Goal: Connect with others: Answer question/provide support

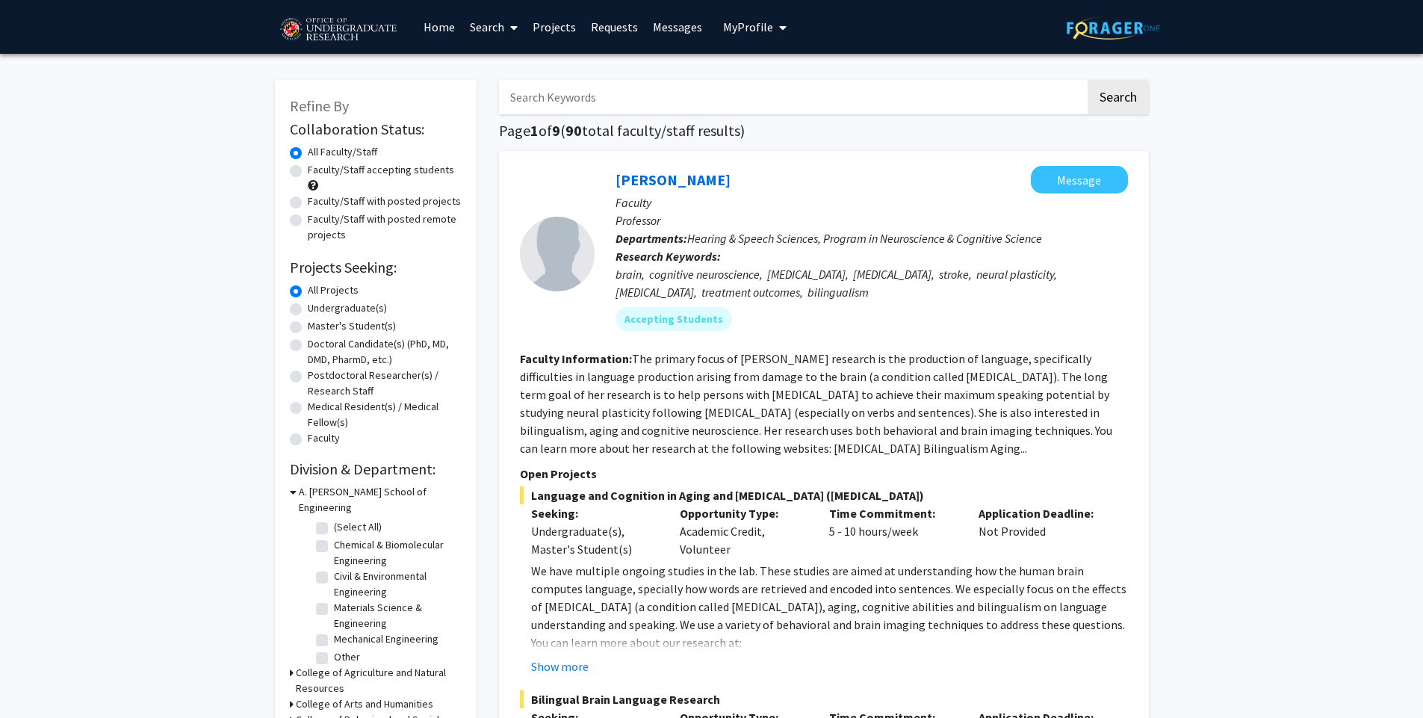
click at [671, 37] on link "Messages" at bounding box center [678, 27] width 64 height 52
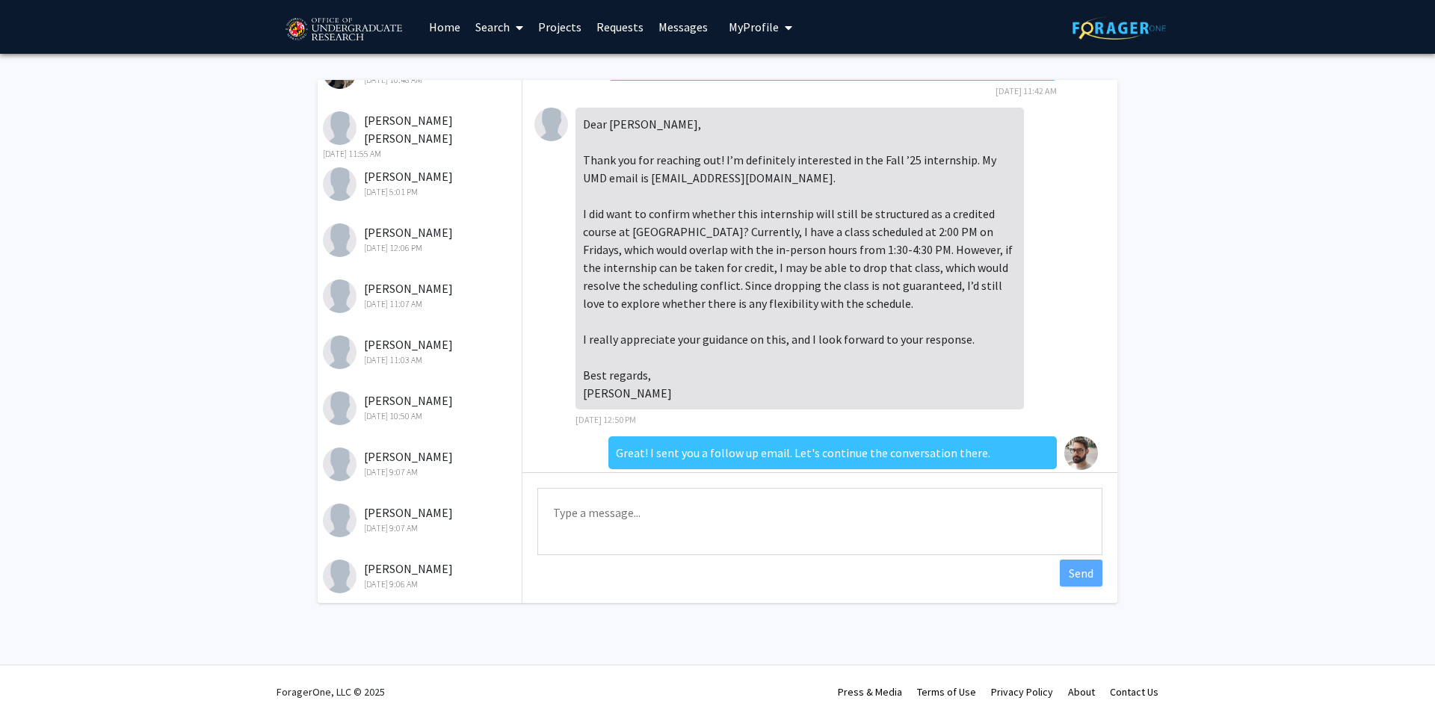
scroll to position [743, 0]
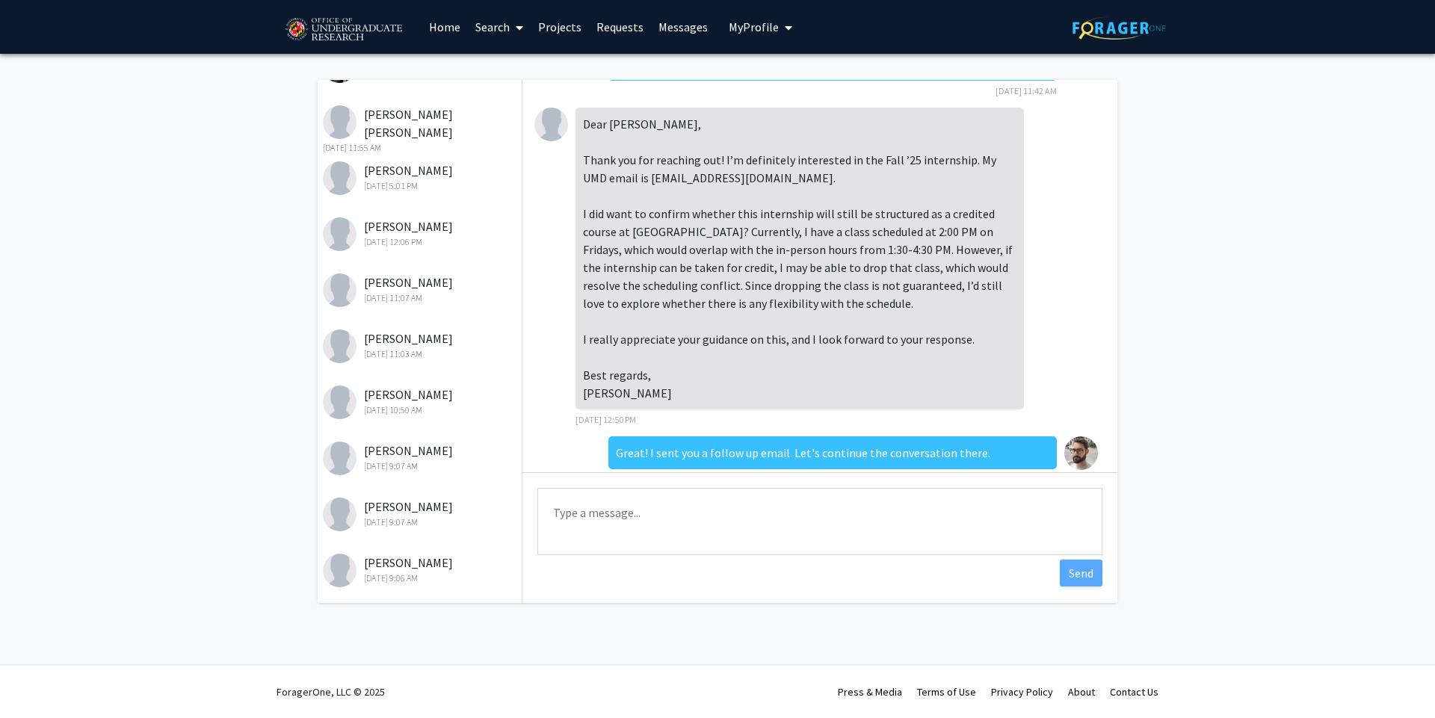
click at [428, 401] on div "[PERSON_NAME] [DATE] 10:50 AM" at bounding box center [420, 401] width 195 height 31
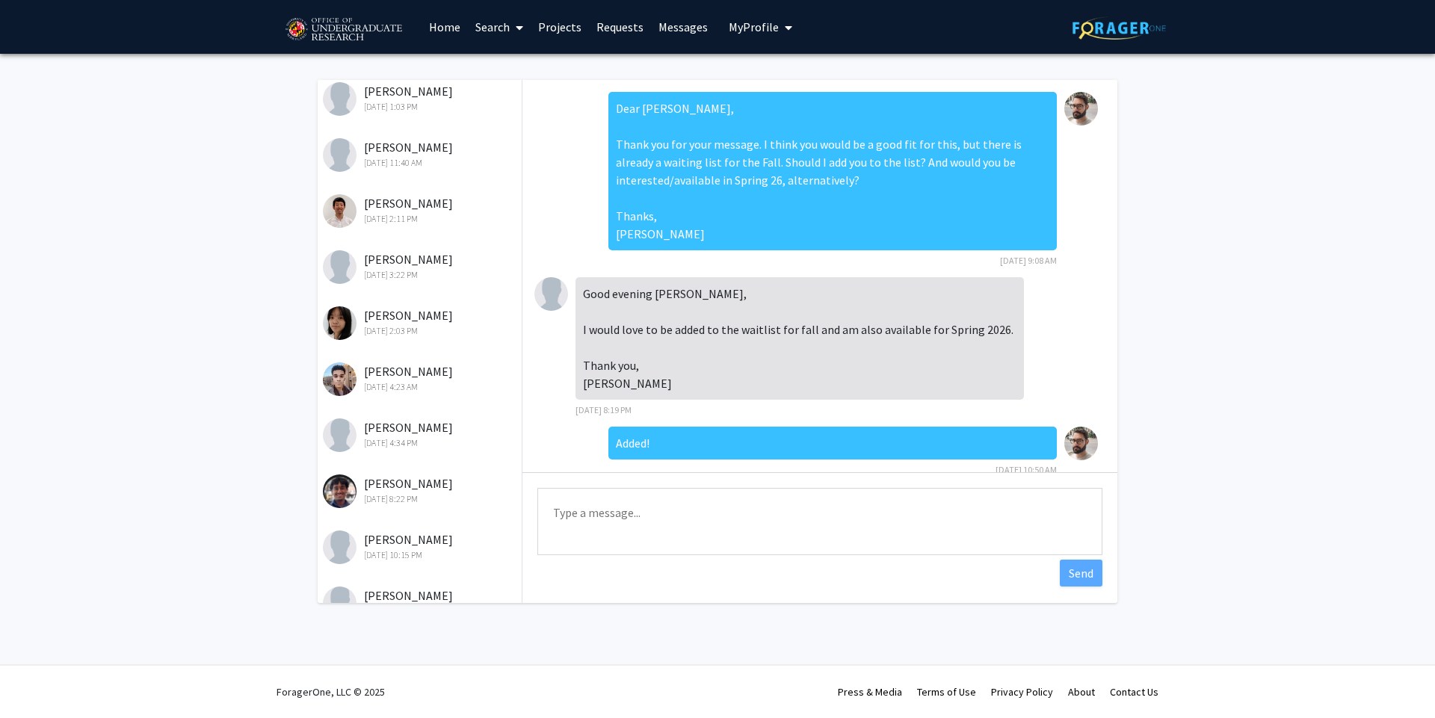
scroll to position [0, 0]
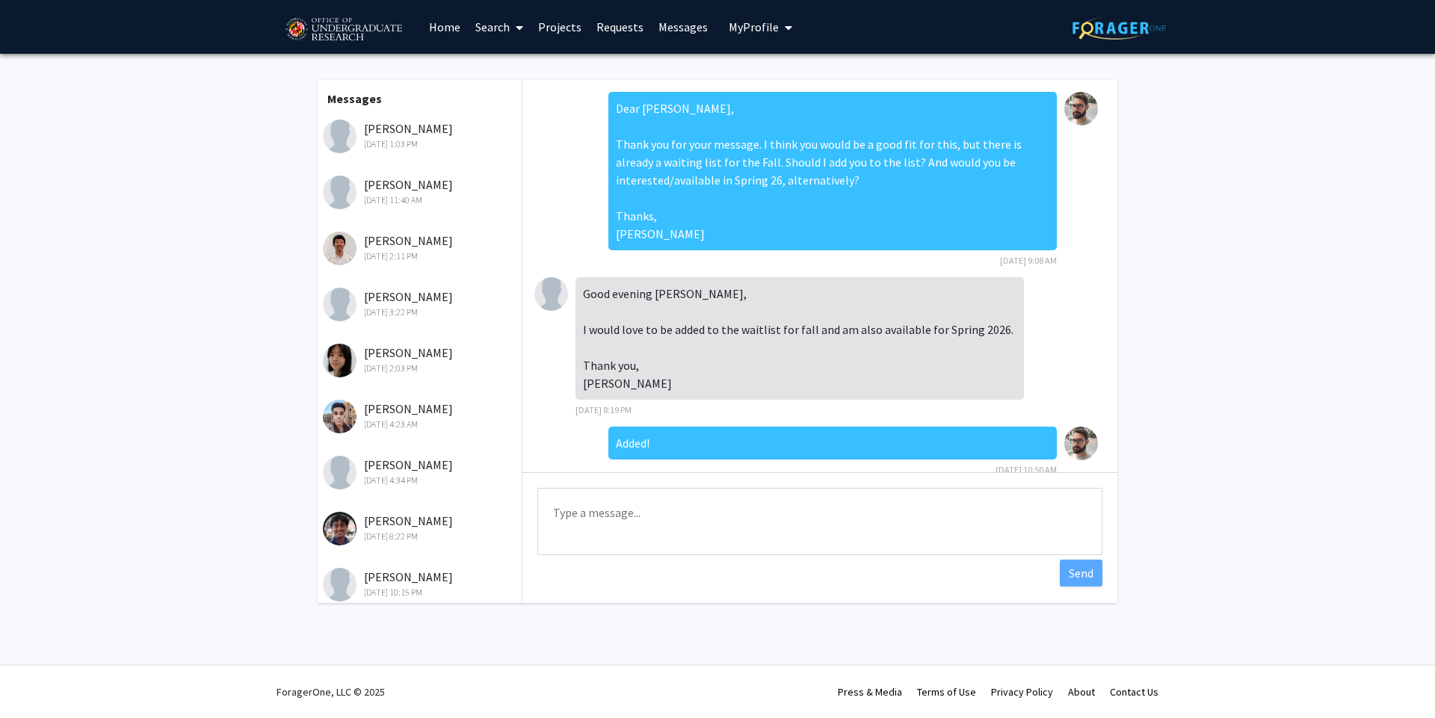
click at [438, 143] on div "[DATE] 1:03 PM" at bounding box center [420, 143] width 195 height 13
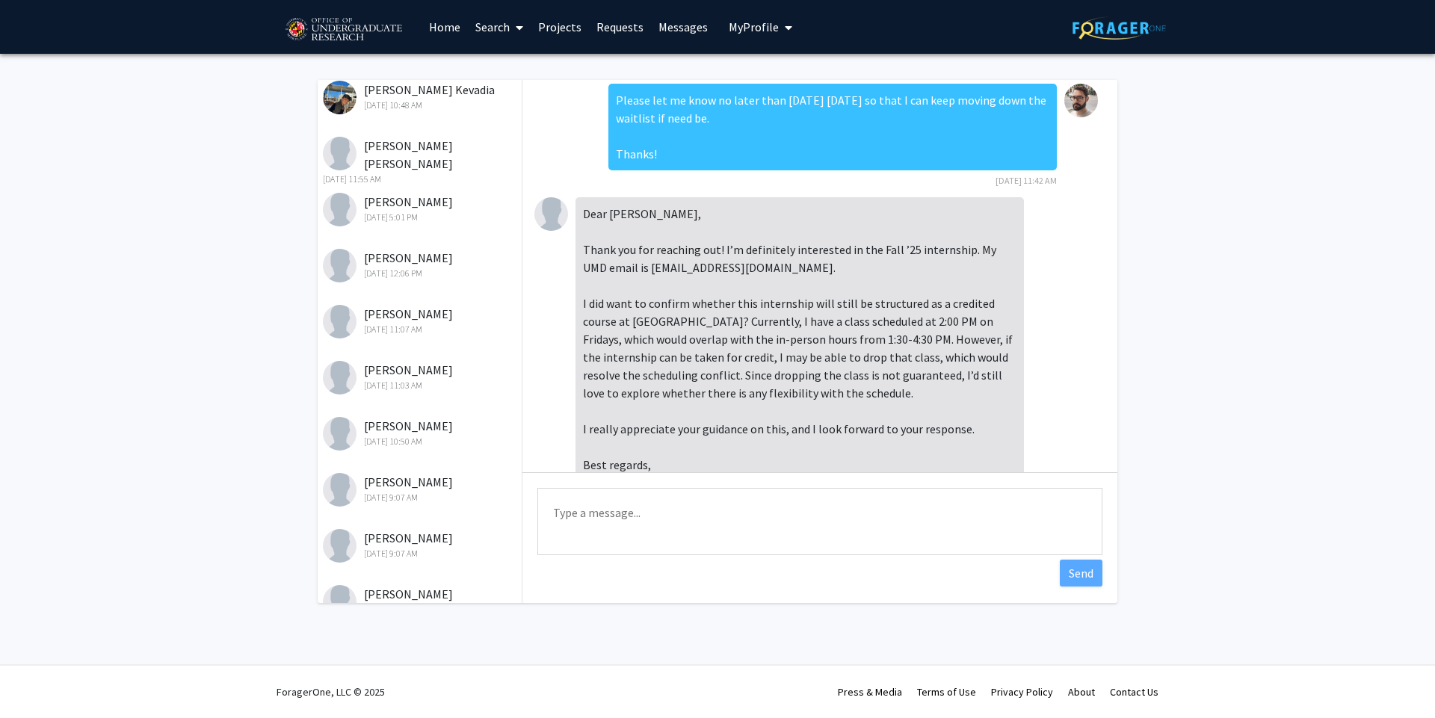
scroll to position [717, 0]
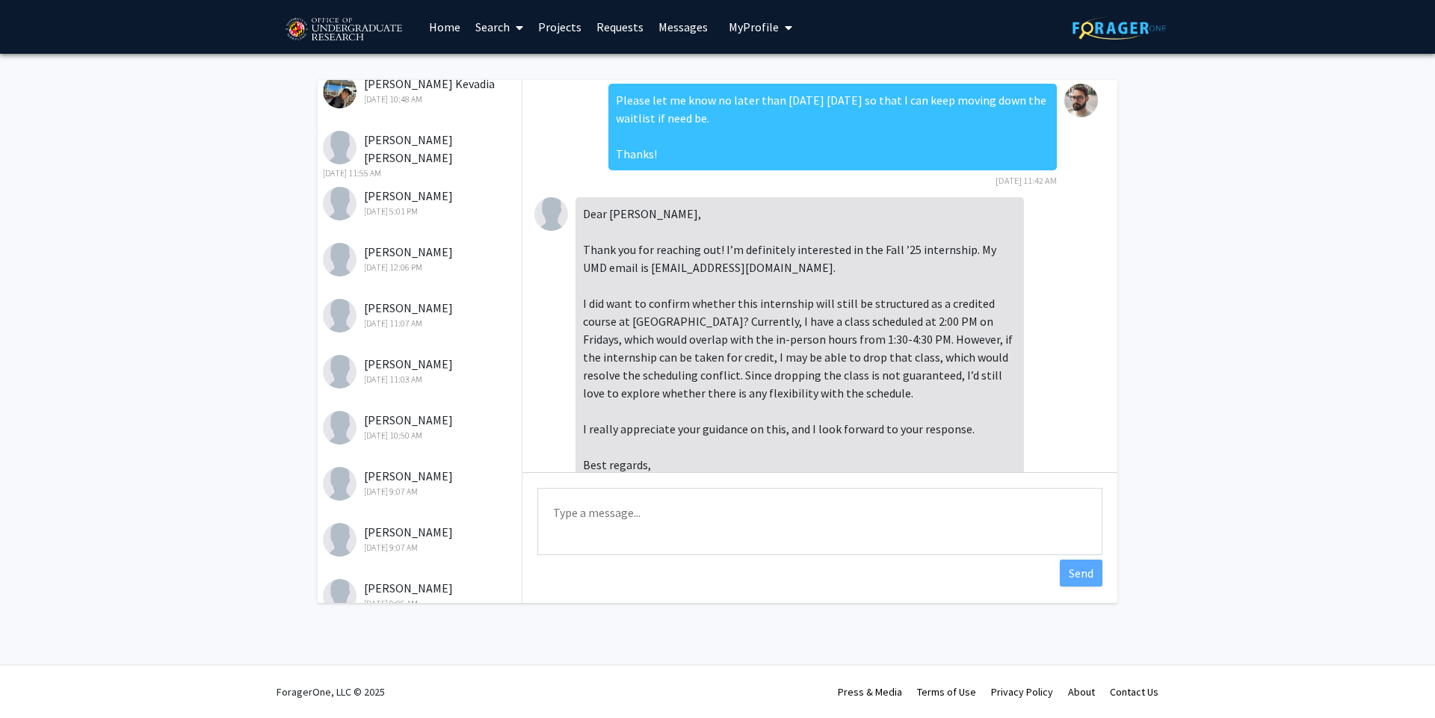
click at [412, 433] on div "[DATE] 10:50 AM" at bounding box center [420, 435] width 195 height 13
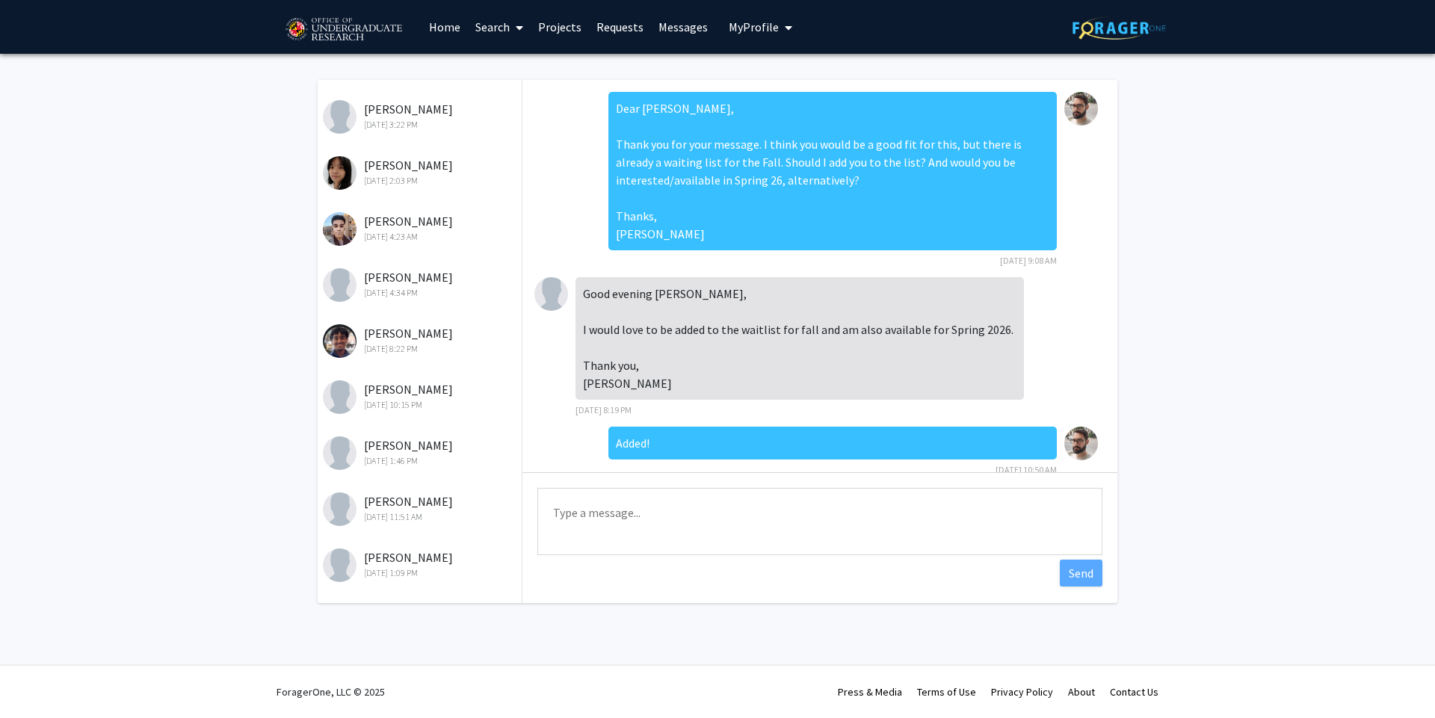
scroll to position [0, 0]
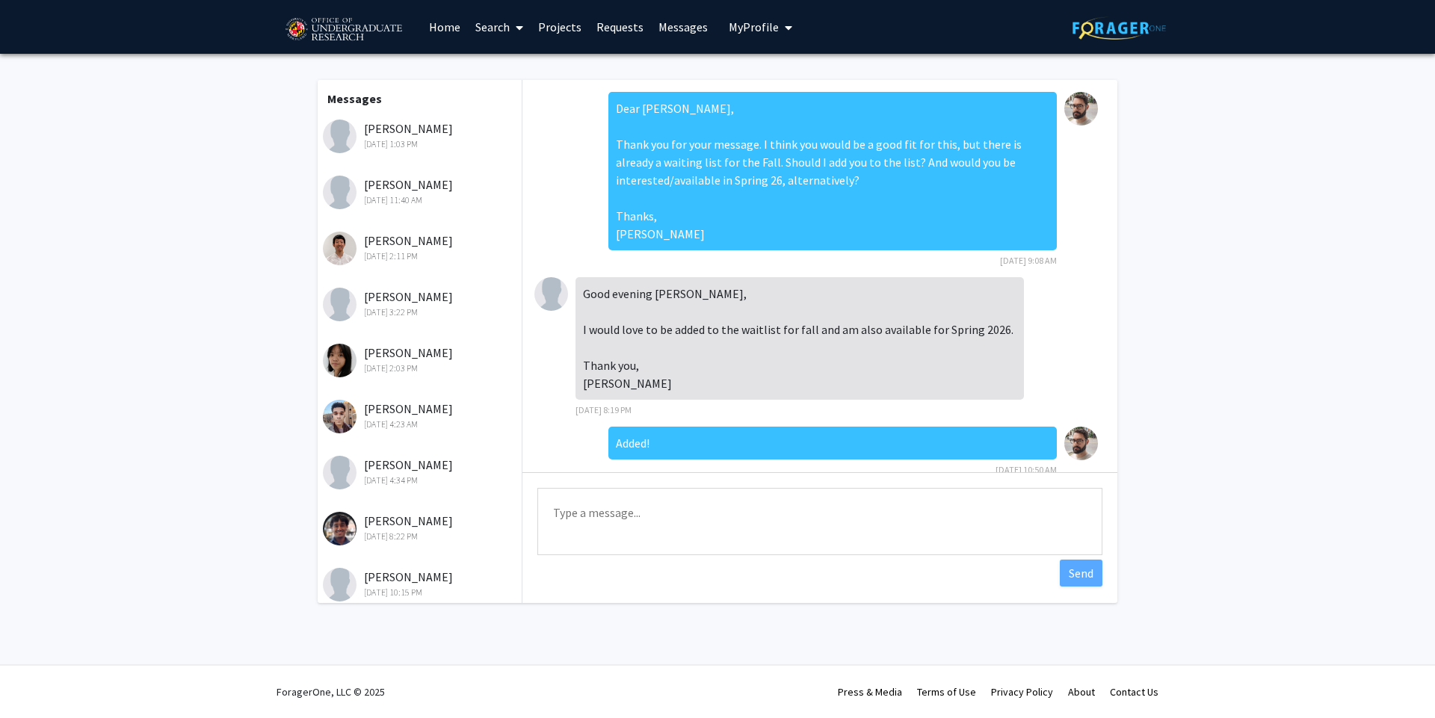
click at [438, 143] on div "[DATE] 1:03 PM" at bounding box center [420, 143] width 195 height 13
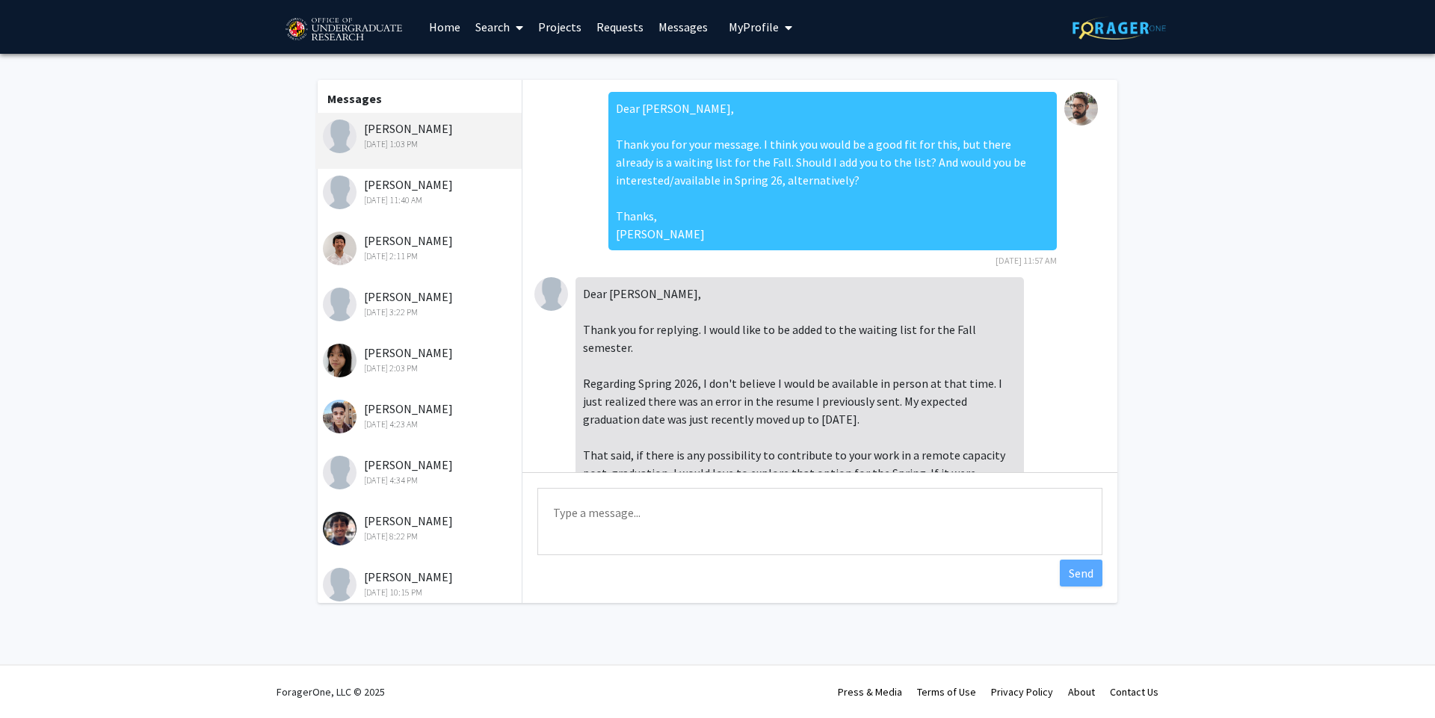
click at [770, 33] on span "My Profile" at bounding box center [753, 26] width 50 height 15
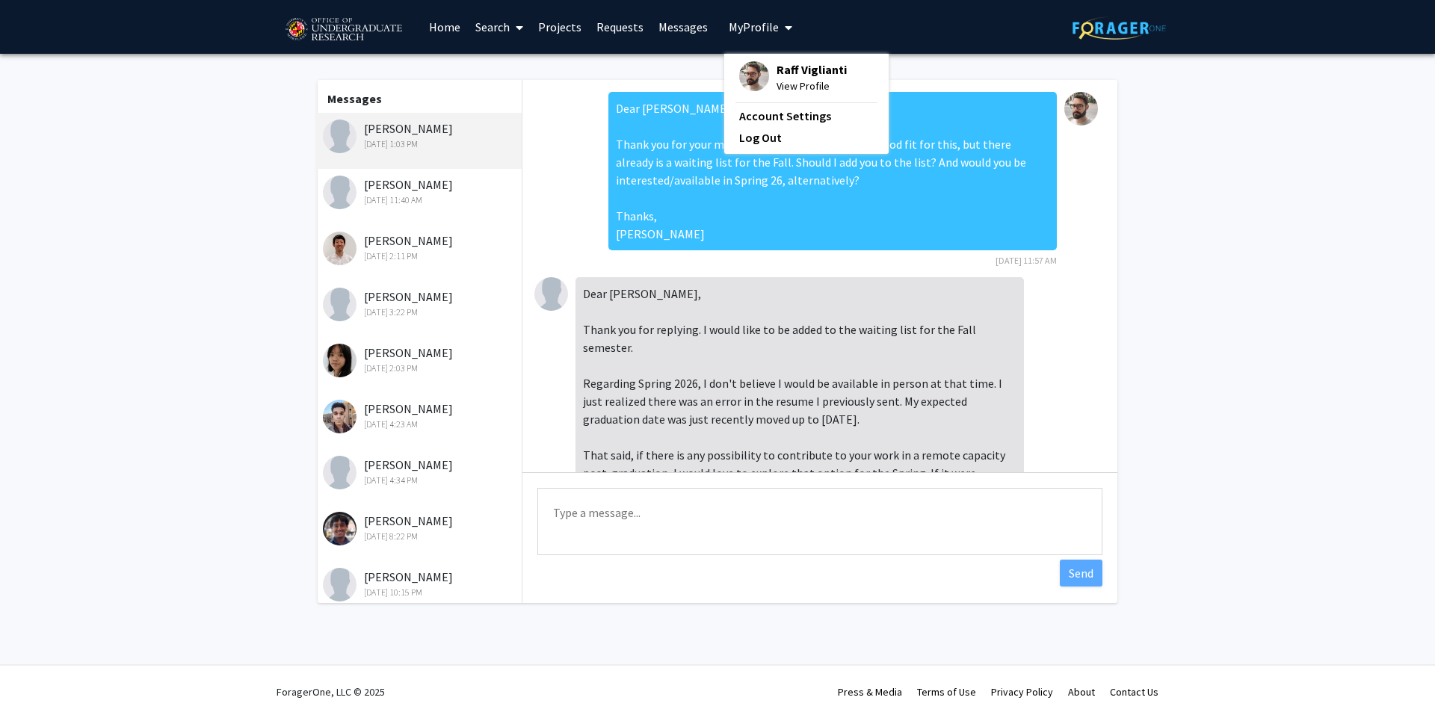
click at [831, 72] on span "Raff Viglianti" at bounding box center [811, 69] width 70 height 16
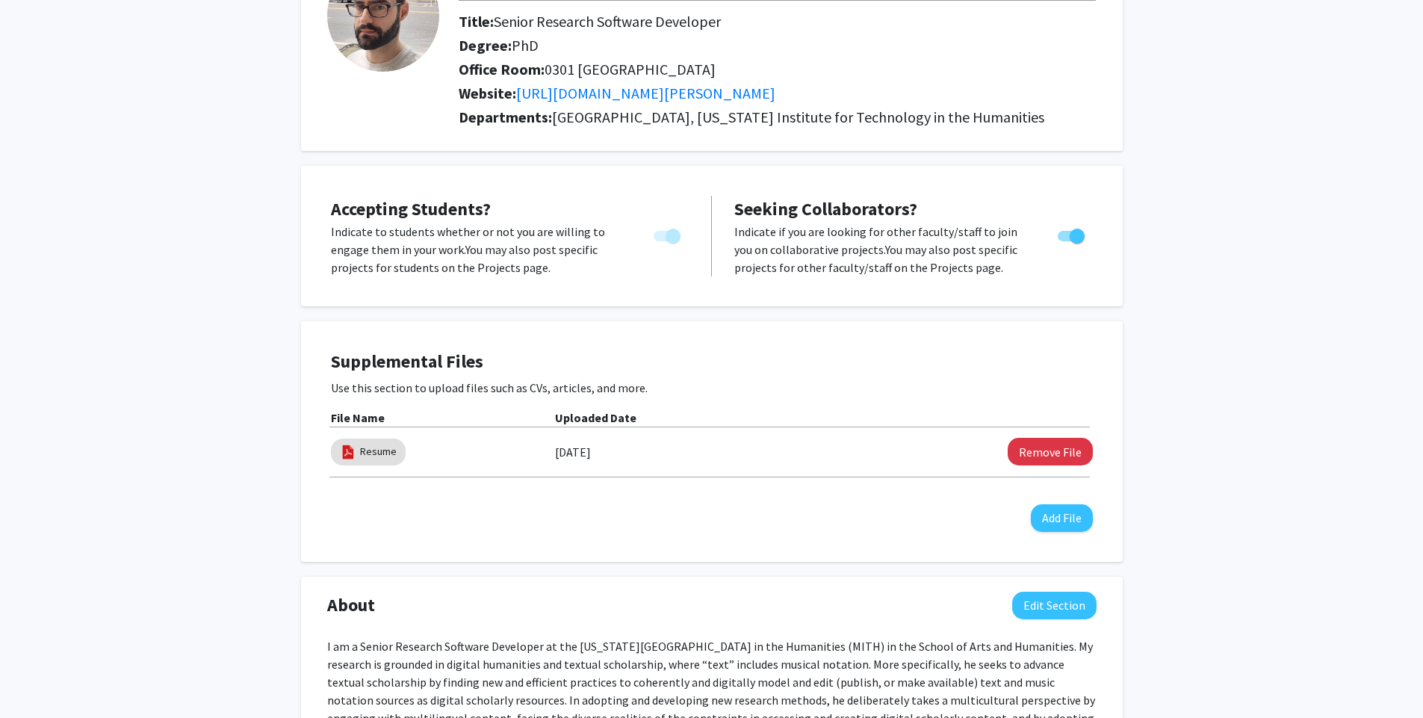
scroll to position [90, 0]
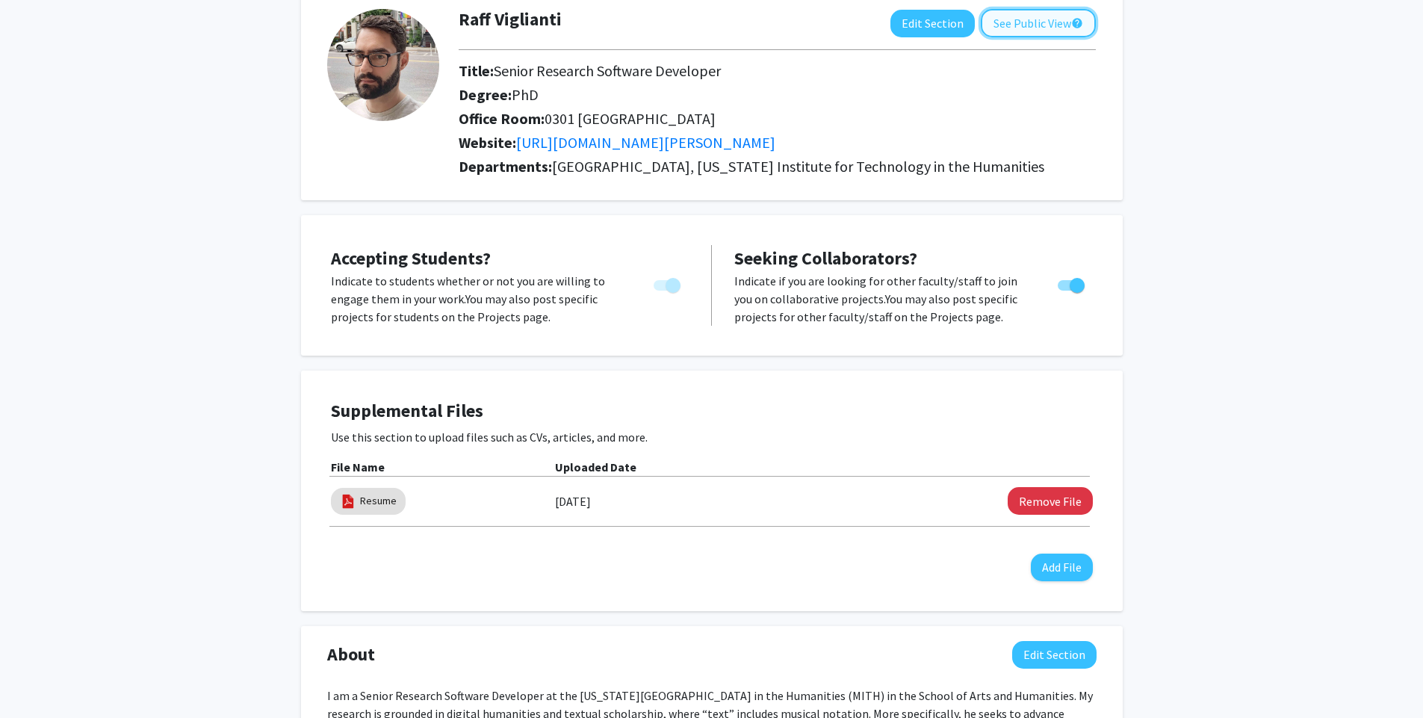
click at [1055, 25] on button "See Public View help" at bounding box center [1038, 23] width 115 height 28
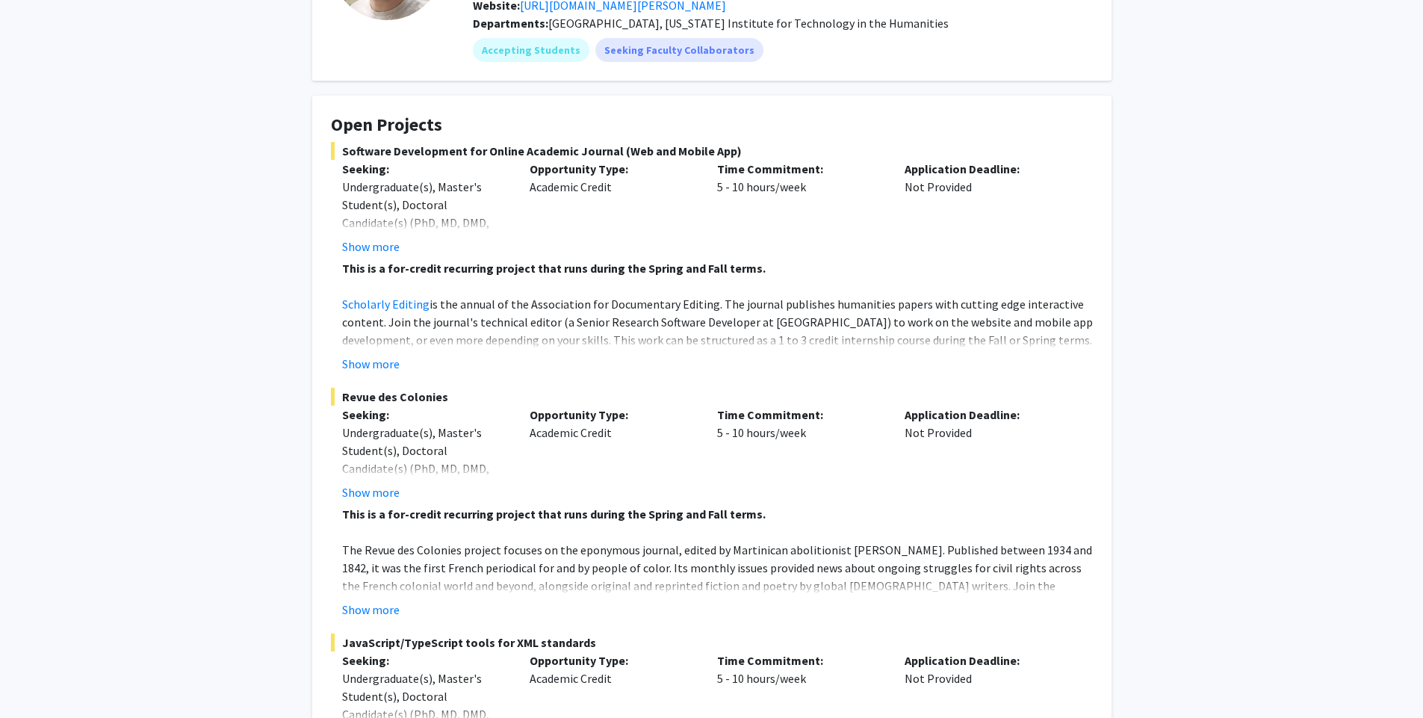
scroll to position [179, 0]
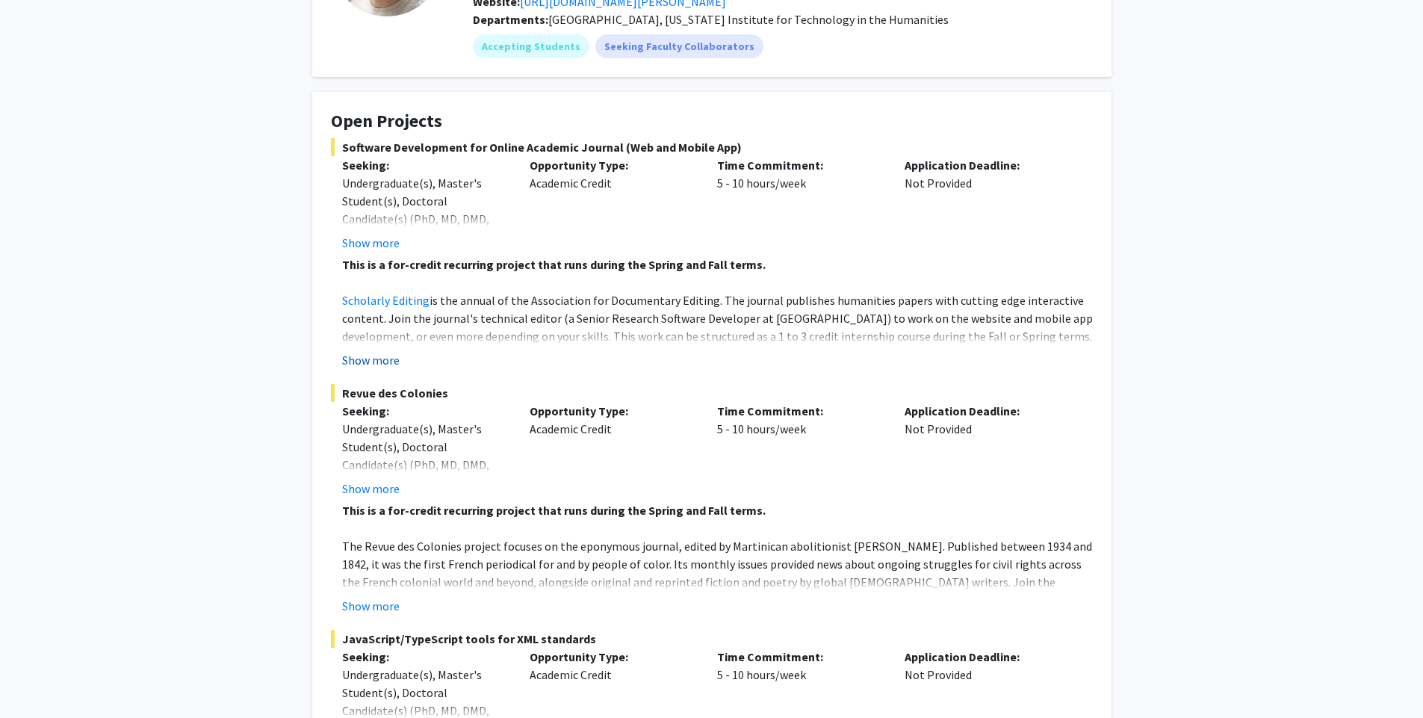
click at [387, 365] on button "Show more" at bounding box center [371, 360] width 58 height 18
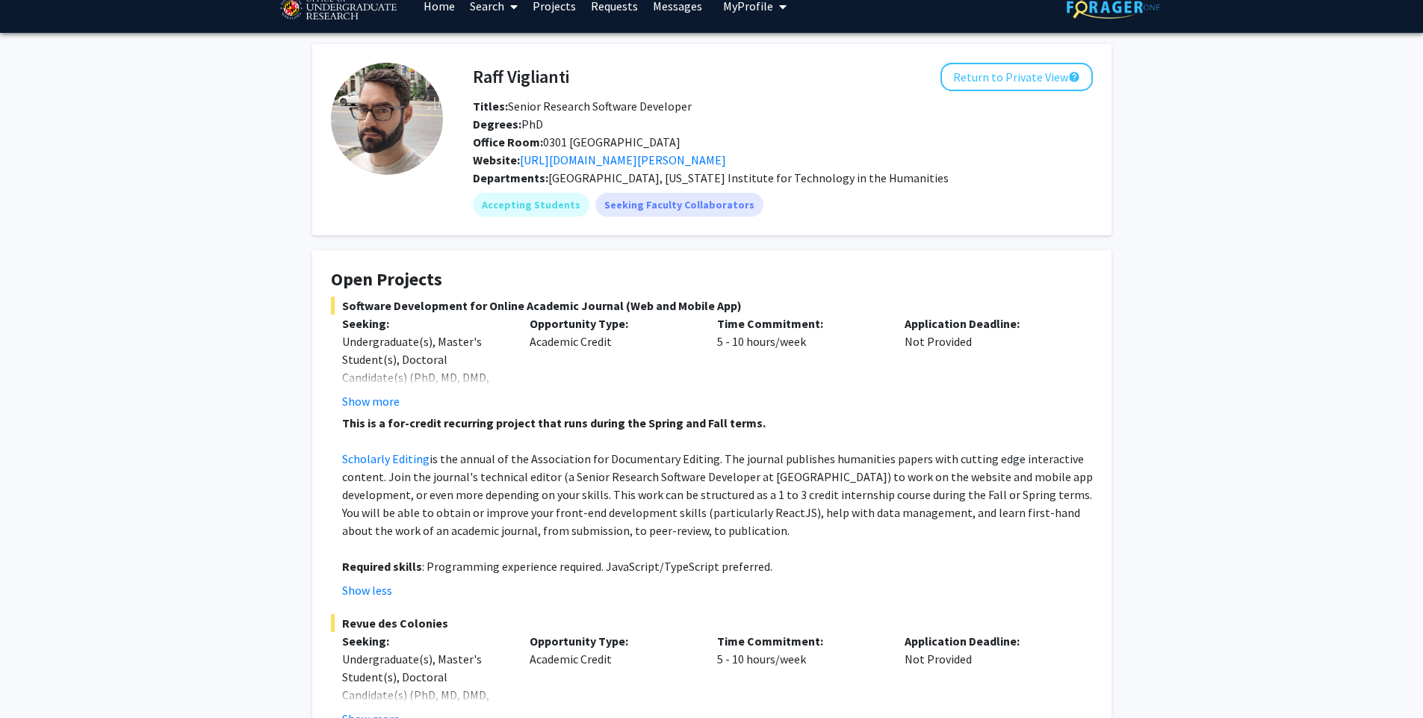
scroll to position [0, 0]
